Goal: Task Accomplishment & Management: Manage account settings

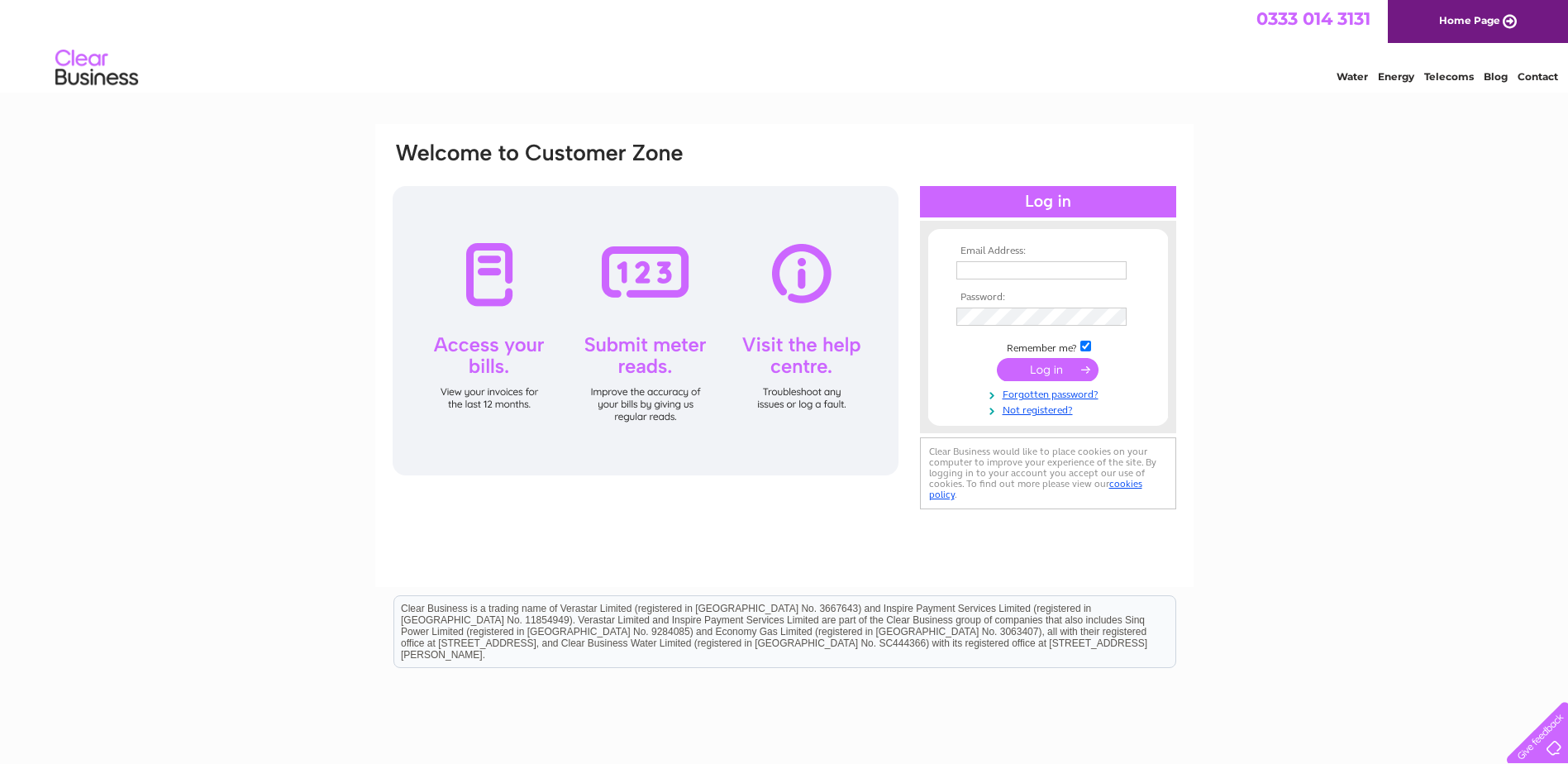
click at [995, 267] on input "text" at bounding box center [1041, 270] width 171 height 18
type input "jrorsborn@btconnect.com"
click at [1031, 376] on input "submit" at bounding box center [1047, 371] width 101 height 23
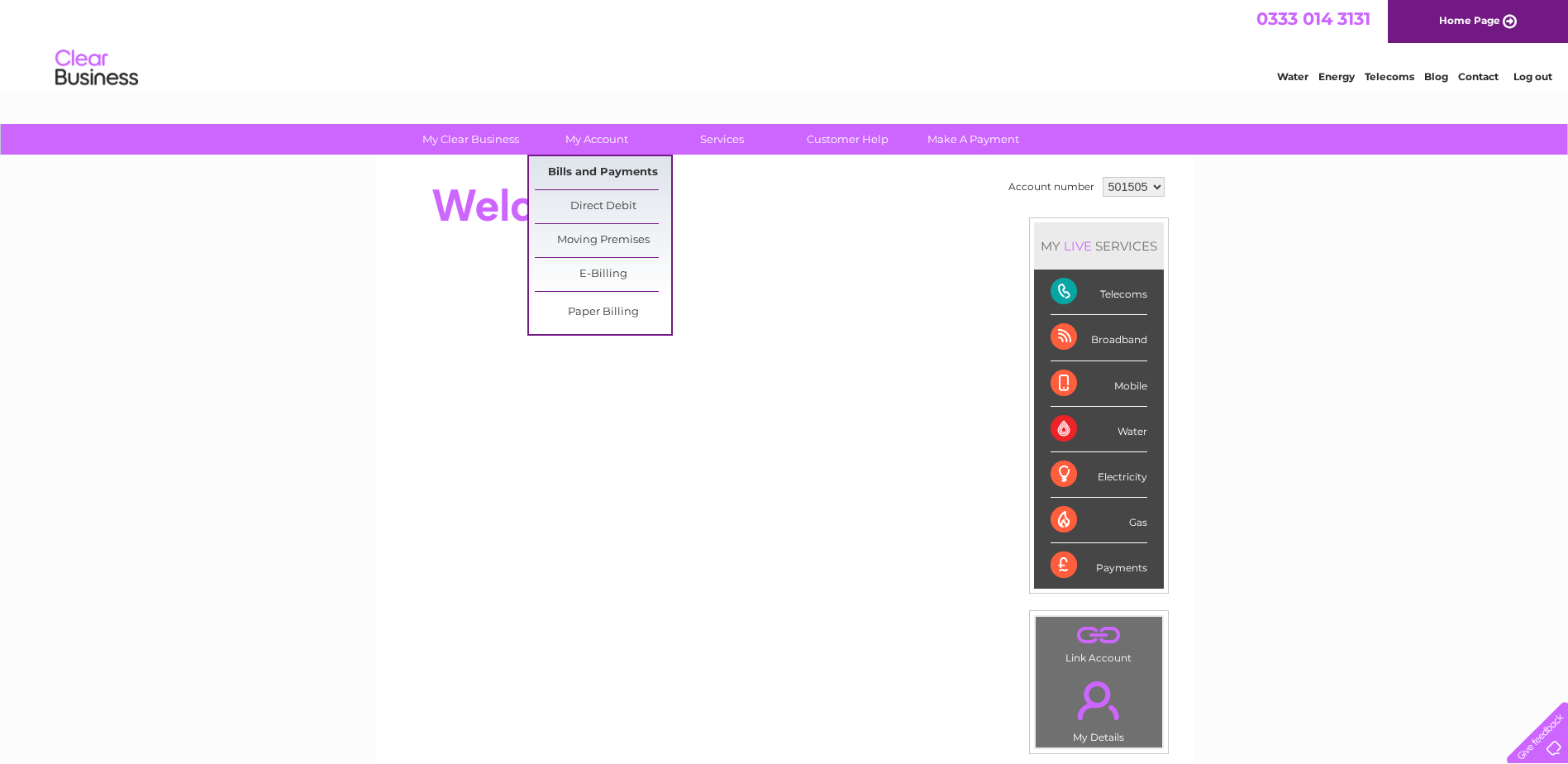
click at [582, 170] on link "Bills and Payments" at bounding box center [602, 172] width 136 height 33
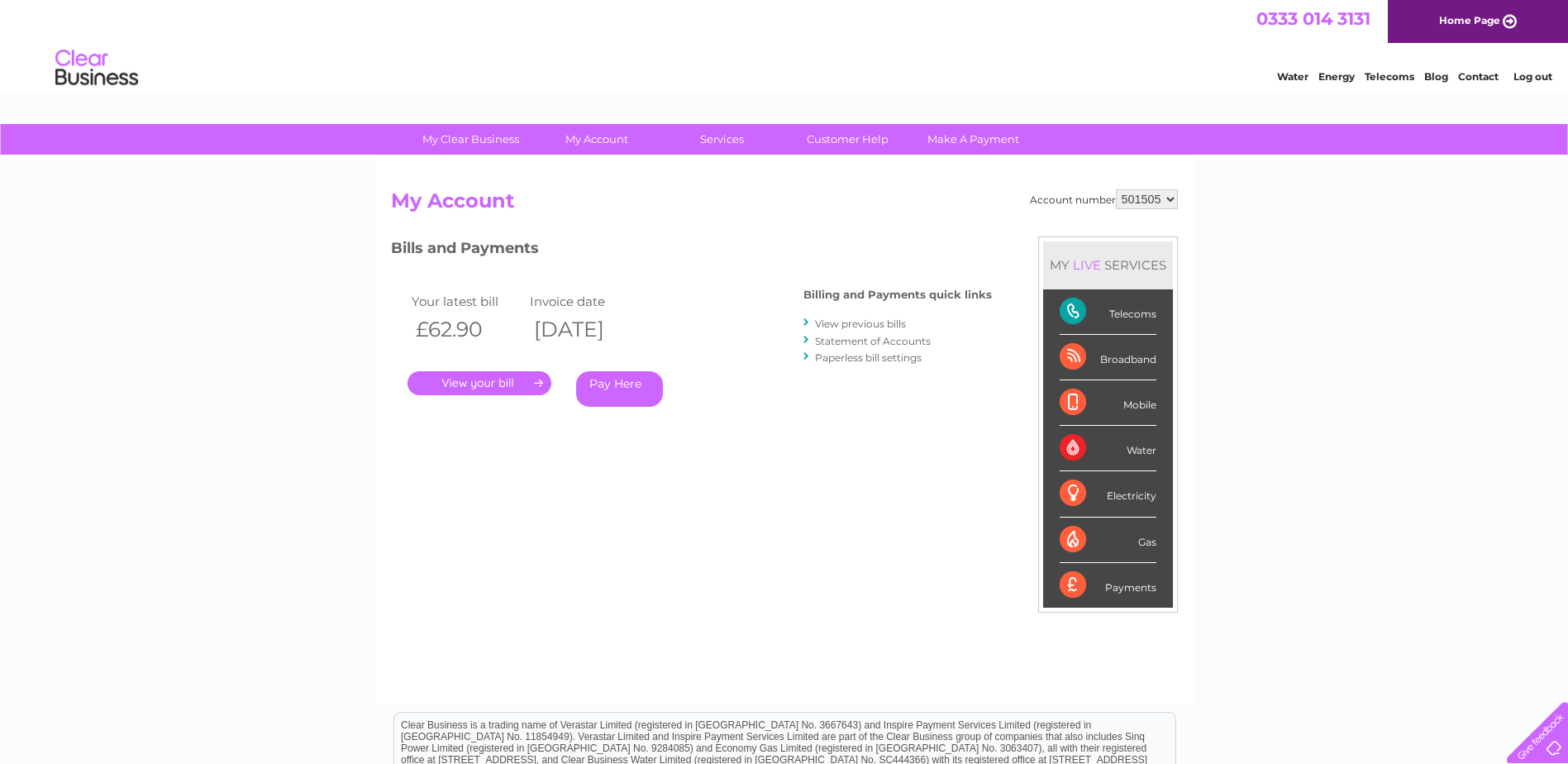
click at [476, 388] on link "." at bounding box center [479, 383] width 143 height 24
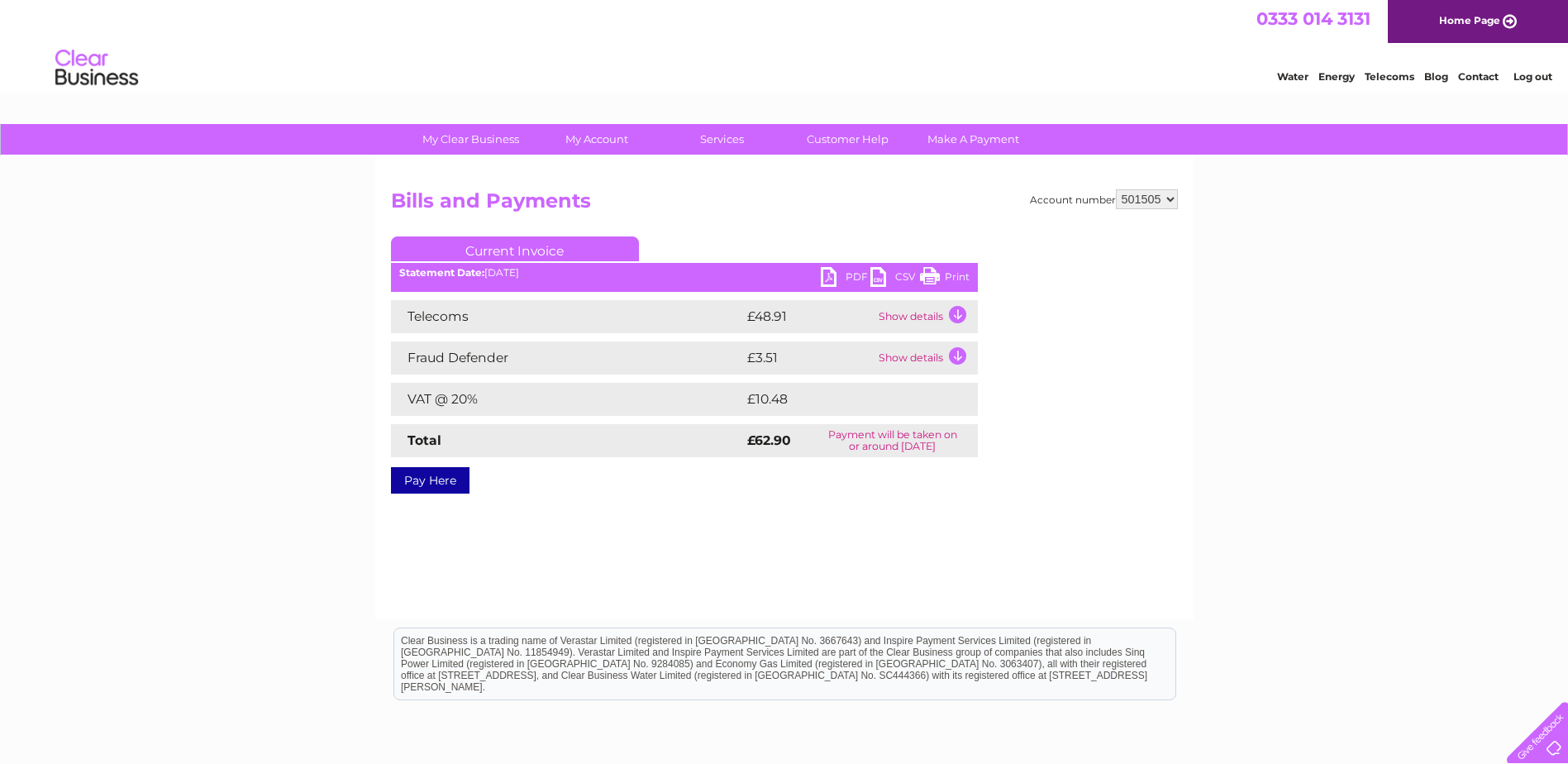
click at [823, 270] on link "PDF" at bounding box center [845, 279] width 50 height 24
